Goal: Information Seeking & Learning: Compare options

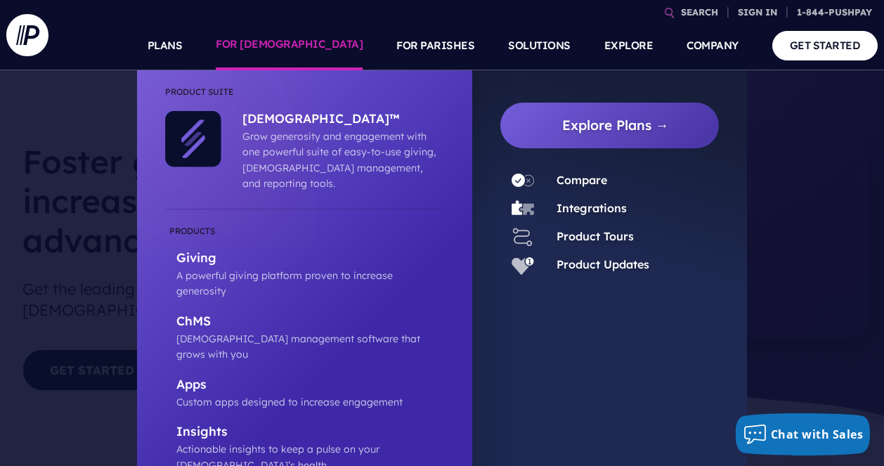
click at [322, 46] on link "FOR [DEMOGRAPHIC_DATA]" at bounding box center [289, 45] width 147 height 49
click at [571, 178] on link "Compare" at bounding box center [581, 180] width 51 height 14
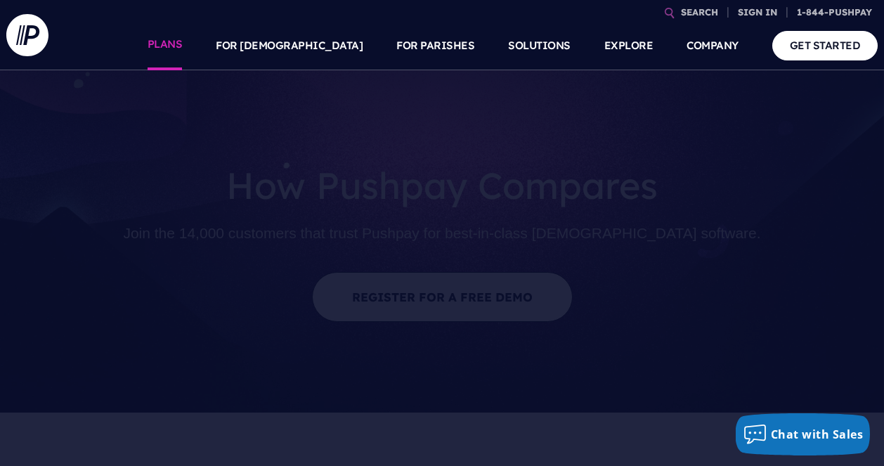
click at [183, 45] on link "PLANS" at bounding box center [165, 45] width 35 height 49
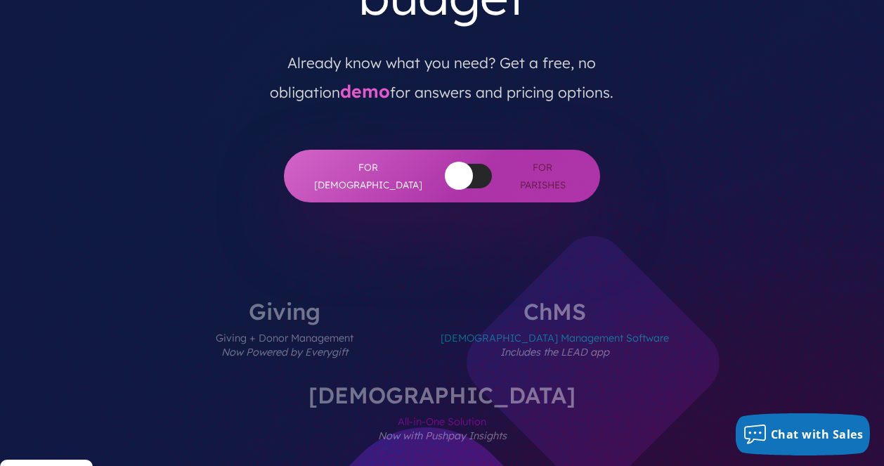
scroll to position [450, 0]
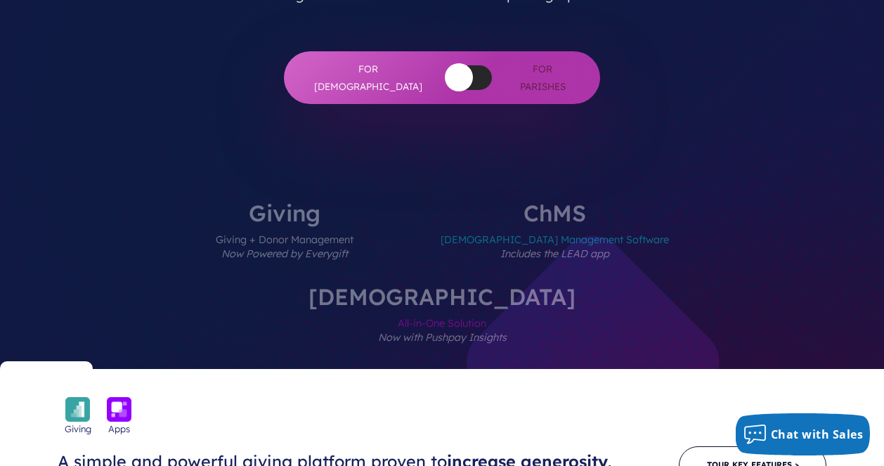
click at [493, 224] on span "Church Management Software Includes the LEAD app" at bounding box center [555, 254] width 228 height 61
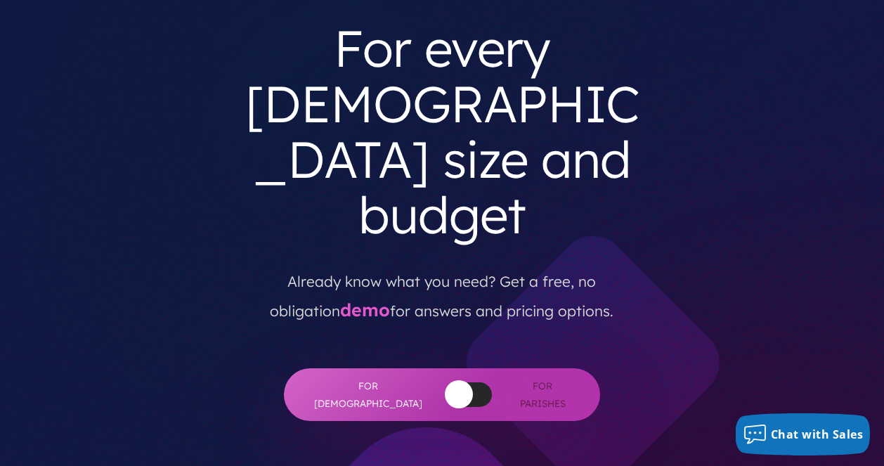
scroll to position [0, 0]
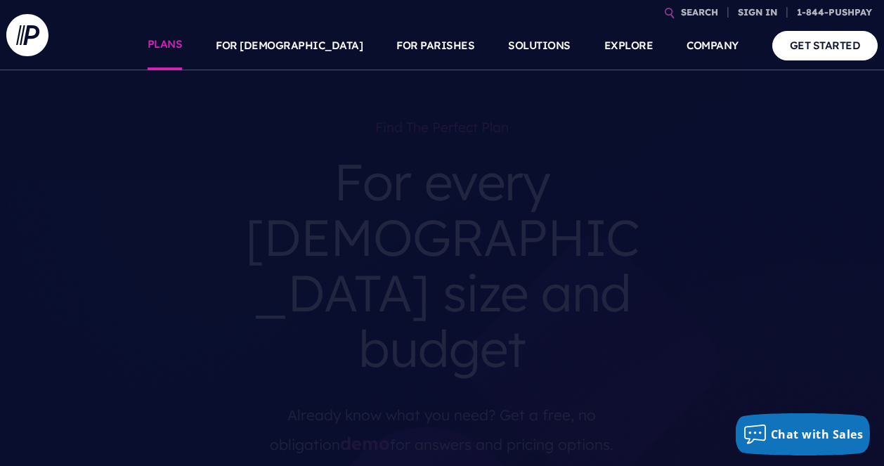
click at [183, 50] on link "PLANS" at bounding box center [165, 45] width 35 height 49
click at [183, 43] on link "PLANS" at bounding box center [165, 45] width 35 height 49
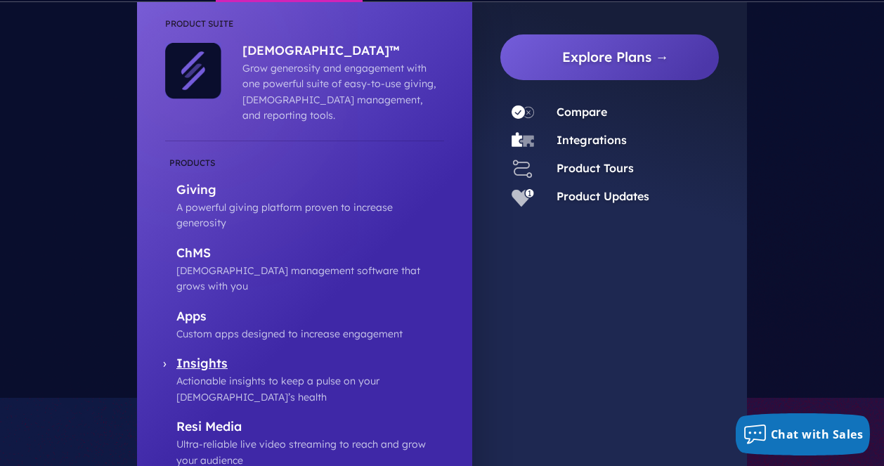
scroll to position [90, 0]
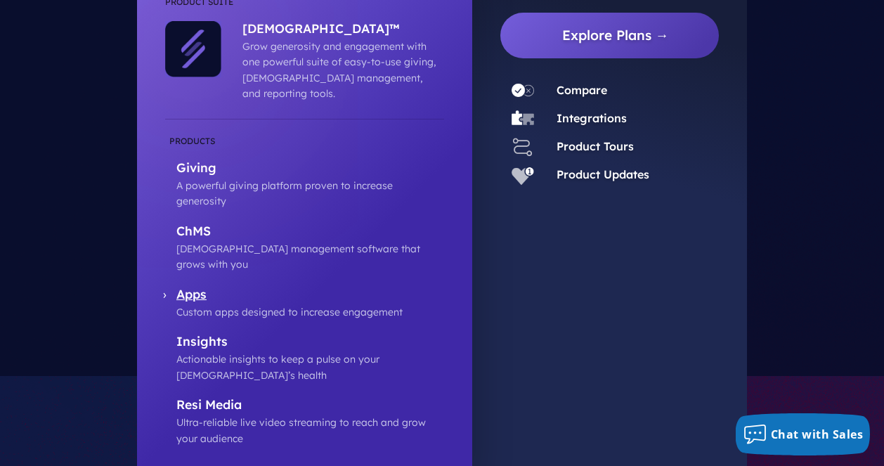
click at [289, 304] on p "Custom apps designed to increase engagement" at bounding box center [310, 311] width 268 height 15
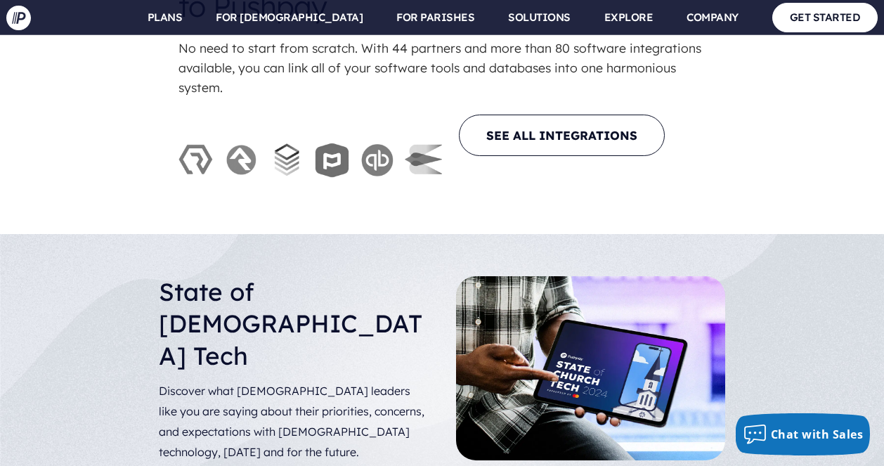
scroll to position [3861, 0]
